Goal: Transaction & Acquisition: Purchase product/service

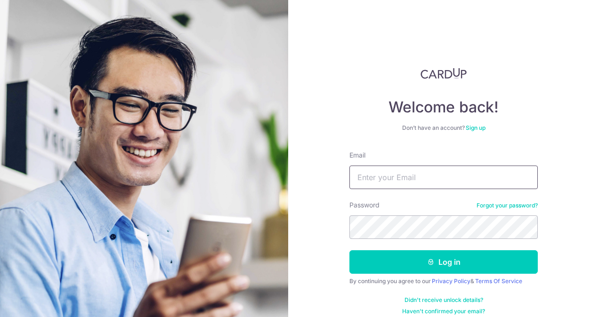
click at [366, 180] on input "Email" at bounding box center [443, 178] width 188 height 24
type input "chetlamleck@experiaevents.com"
click at [349, 250] on button "Log in" at bounding box center [443, 262] width 188 height 24
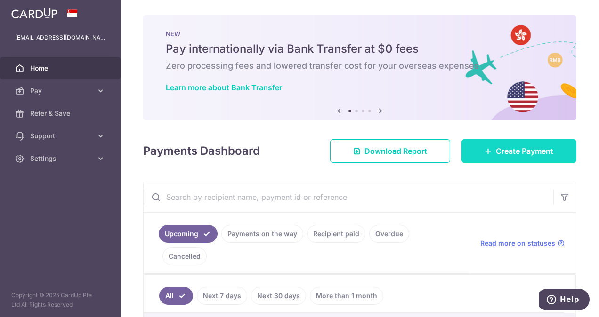
click at [501, 152] on span "Create Payment" at bounding box center [524, 150] width 57 height 11
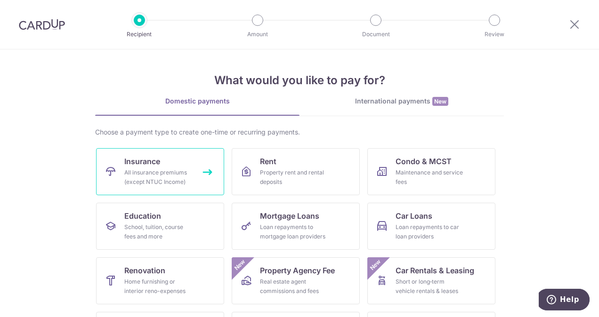
click at [153, 165] on span "Insurance" at bounding box center [142, 161] width 36 height 11
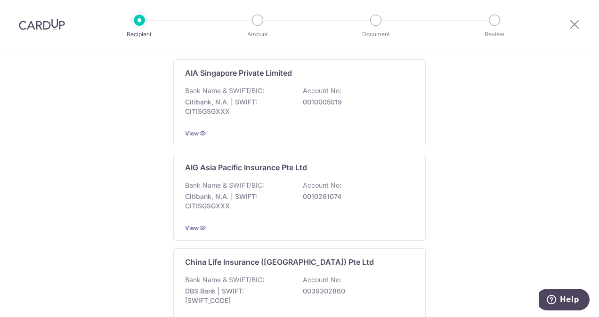
scroll to position [235, 0]
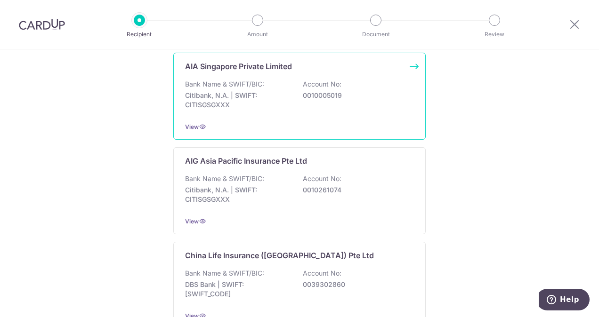
click at [270, 114] on div "AIA Singapore Private Limited Bank Name & SWIFT/BIC: Citibank, N.A. | SWIFT: CI…" at bounding box center [299, 96] width 252 height 87
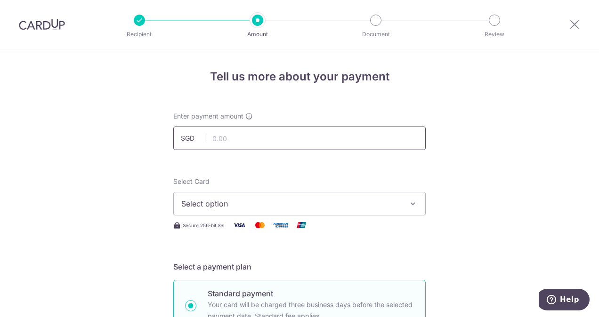
click at [264, 140] on input "text" at bounding box center [299, 139] width 252 height 24
type input "1,316.70"
click at [277, 200] on span "Select option" at bounding box center [290, 203] width 219 height 11
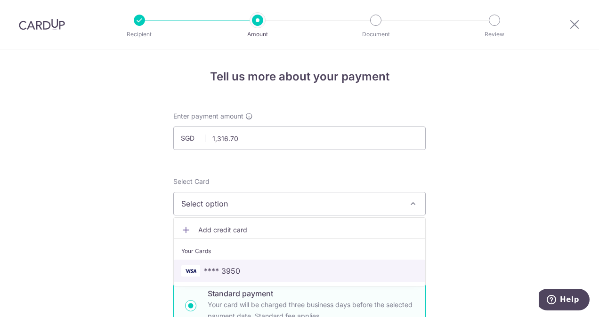
click at [258, 266] on span "**** 3950" at bounding box center [299, 270] width 236 height 11
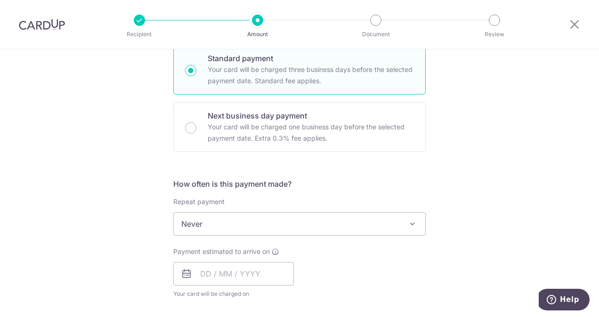
scroll to position [329, 0]
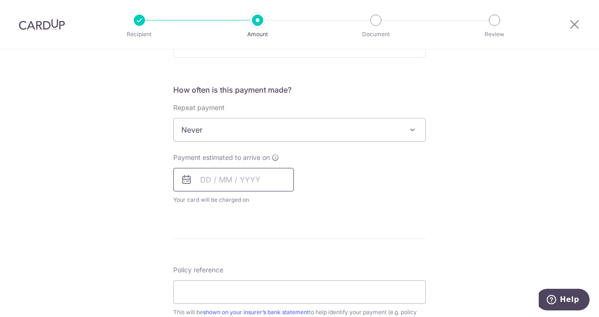
click at [264, 179] on input "text" at bounding box center [233, 180] width 120 height 24
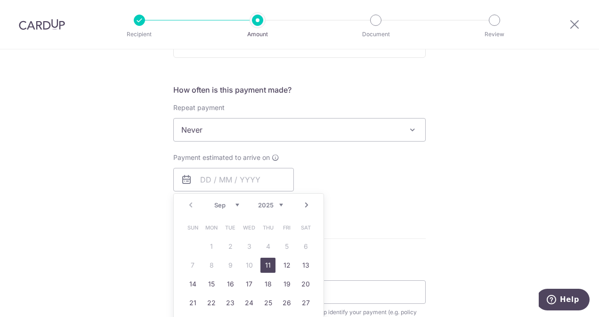
click at [305, 204] on link "Next" at bounding box center [306, 205] width 11 height 11
click at [187, 206] on link "Prev" at bounding box center [190, 205] width 11 height 11
click at [210, 264] on link "6" at bounding box center [211, 265] width 15 height 15
type input "06/10/2025"
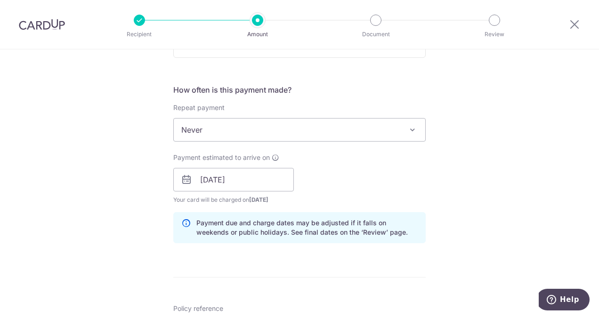
scroll to position [471, 0]
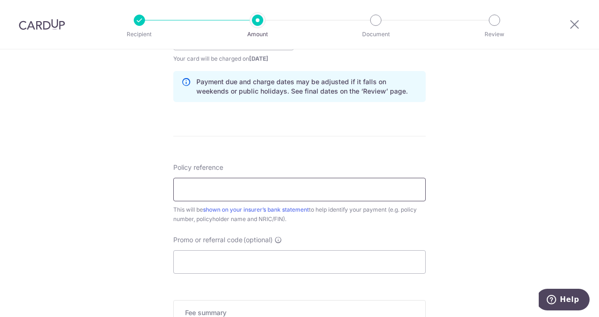
click at [220, 191] on input "Policy reference" at bounding box center [299, 190] width 252 height 24
type input "L520037029"
click at [226, 259] on input "Promo or referral code (optional)" at bounding box center [299, 262] width 252 height 24
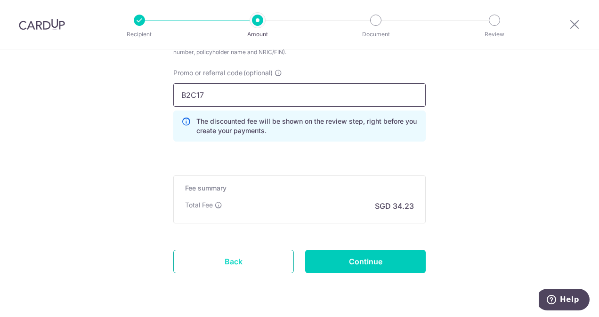
scroll to position [659, 0]
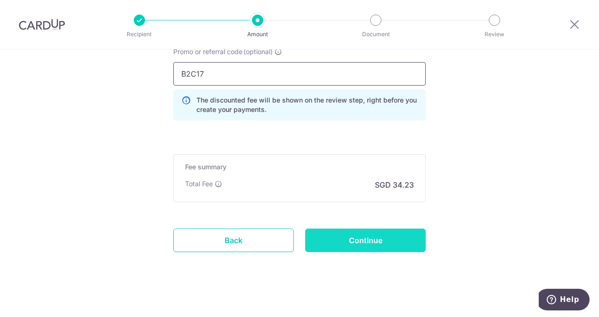
type input "B2C17"
click at [354, 240] on input "Continue" at bounding box center [365, 241] width 120 height 24
type input "Create Schedule"
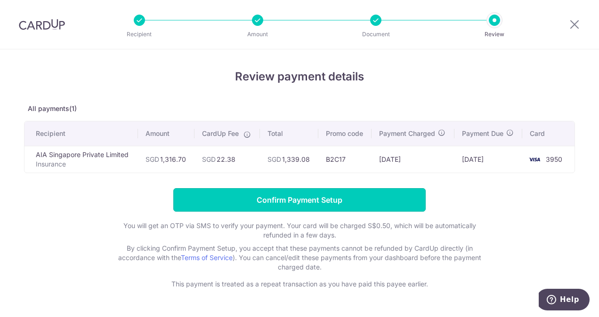
click at [304, 197] on input "Confirm Payment Setup" at bounding box center [299, 200] width 252 height 24
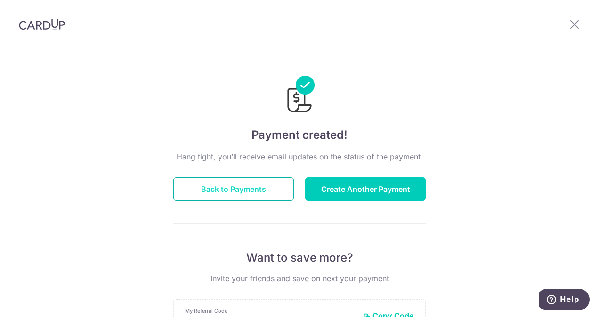
click at [237, 190] on button "Back to Payments" at bounding box center [233, 189] width 120 height 24
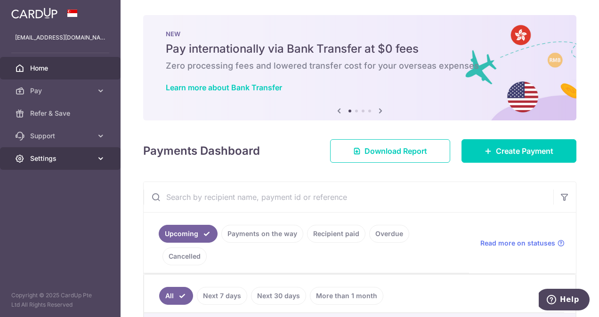
click at [74, 158] on span "Settings" at bounding box center [61, 158] width 62 height 9
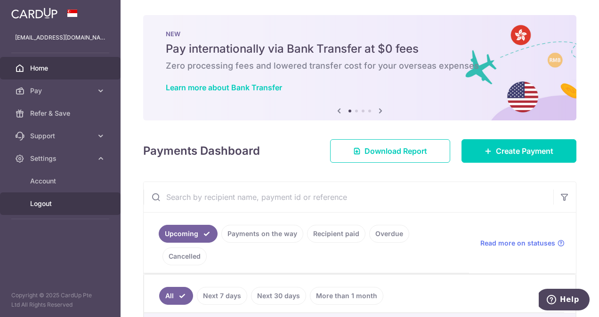
click at [72, 203] on span "Logout" at bounding box center [61, 203] width 62 height 9
